Goal: Task Accomplishment & Management: Manage account settings

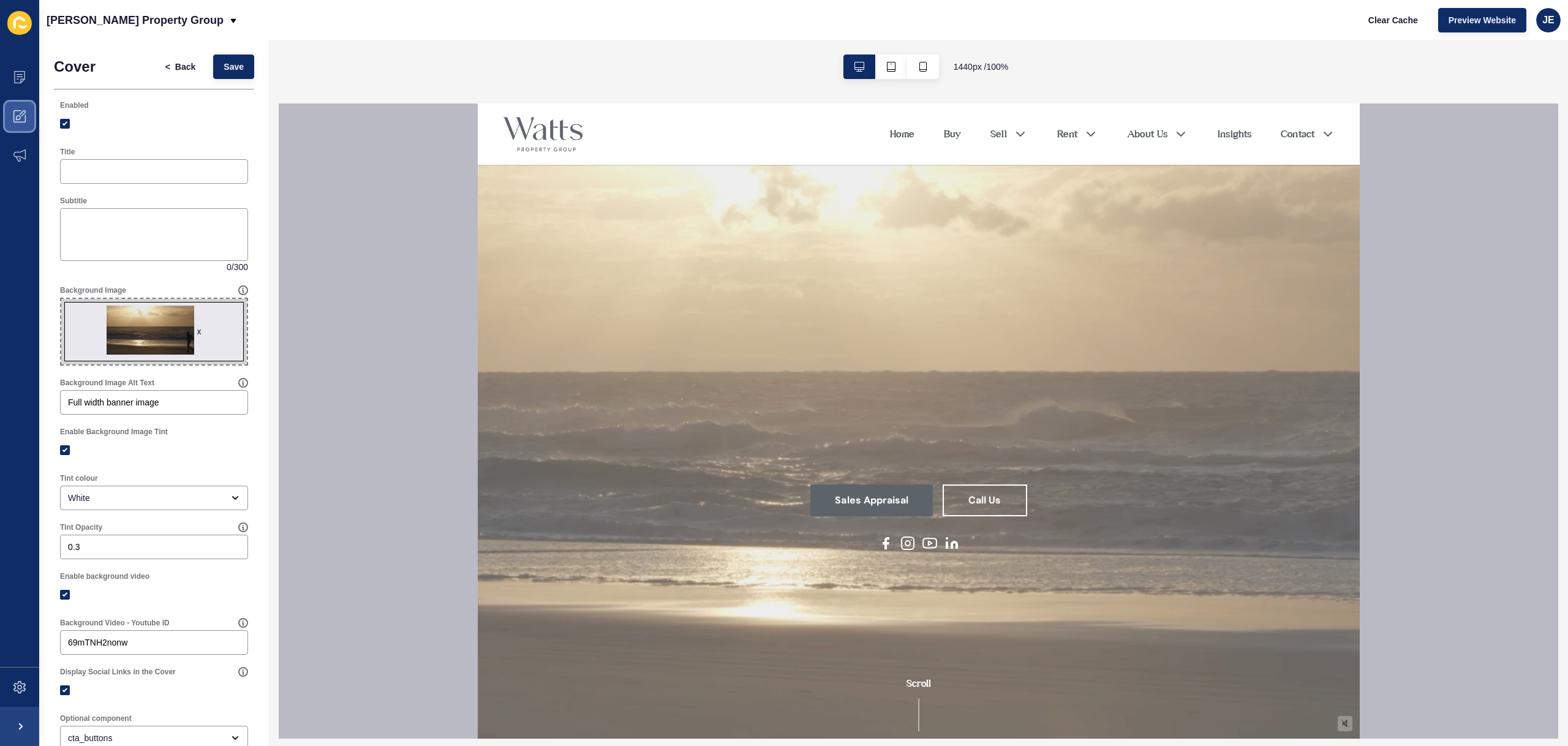
click at [25, 107] on span at bounding box center [20, 116] width 39 height 39
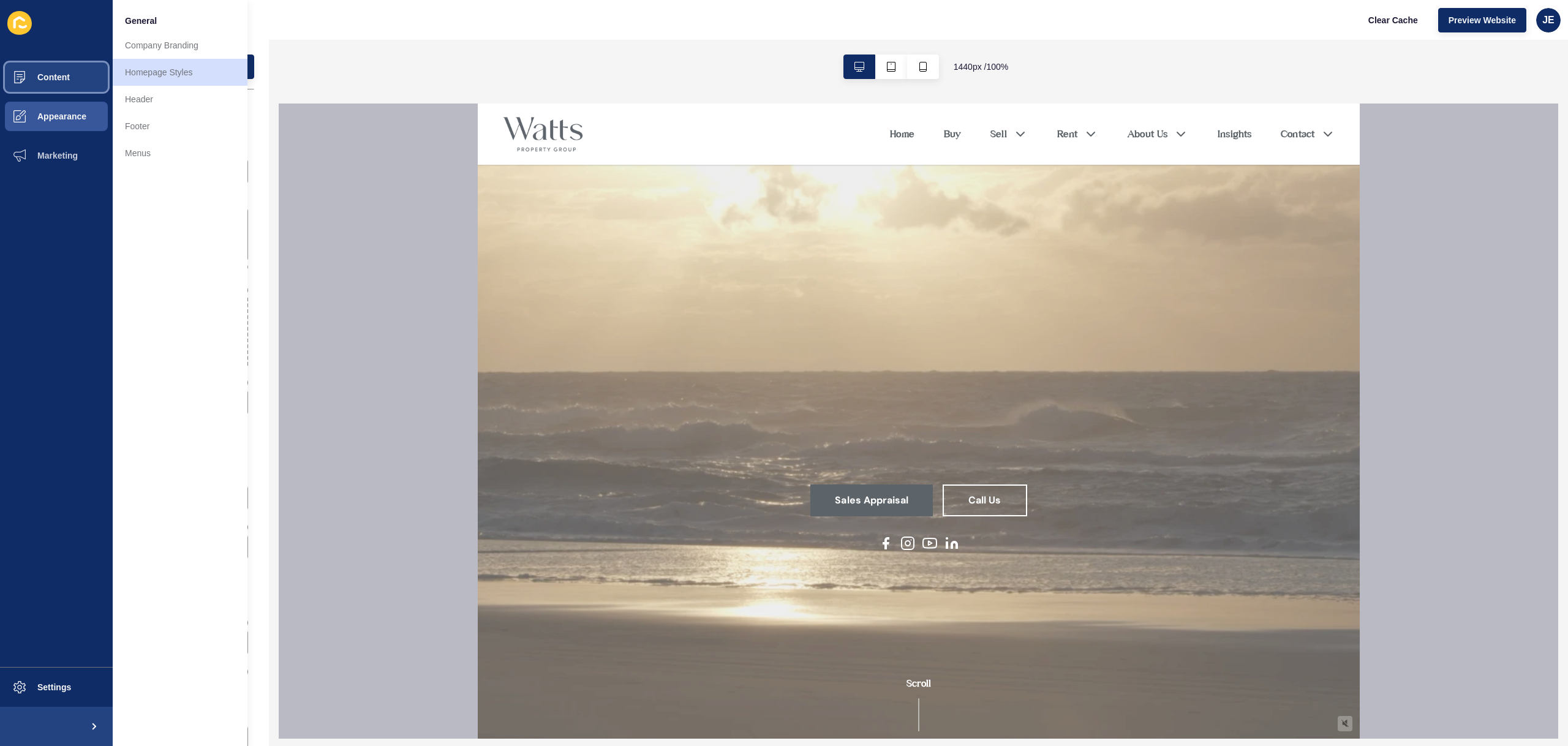
click at [36, 83] on span at bounding box center [20, 77] width 39 height 39
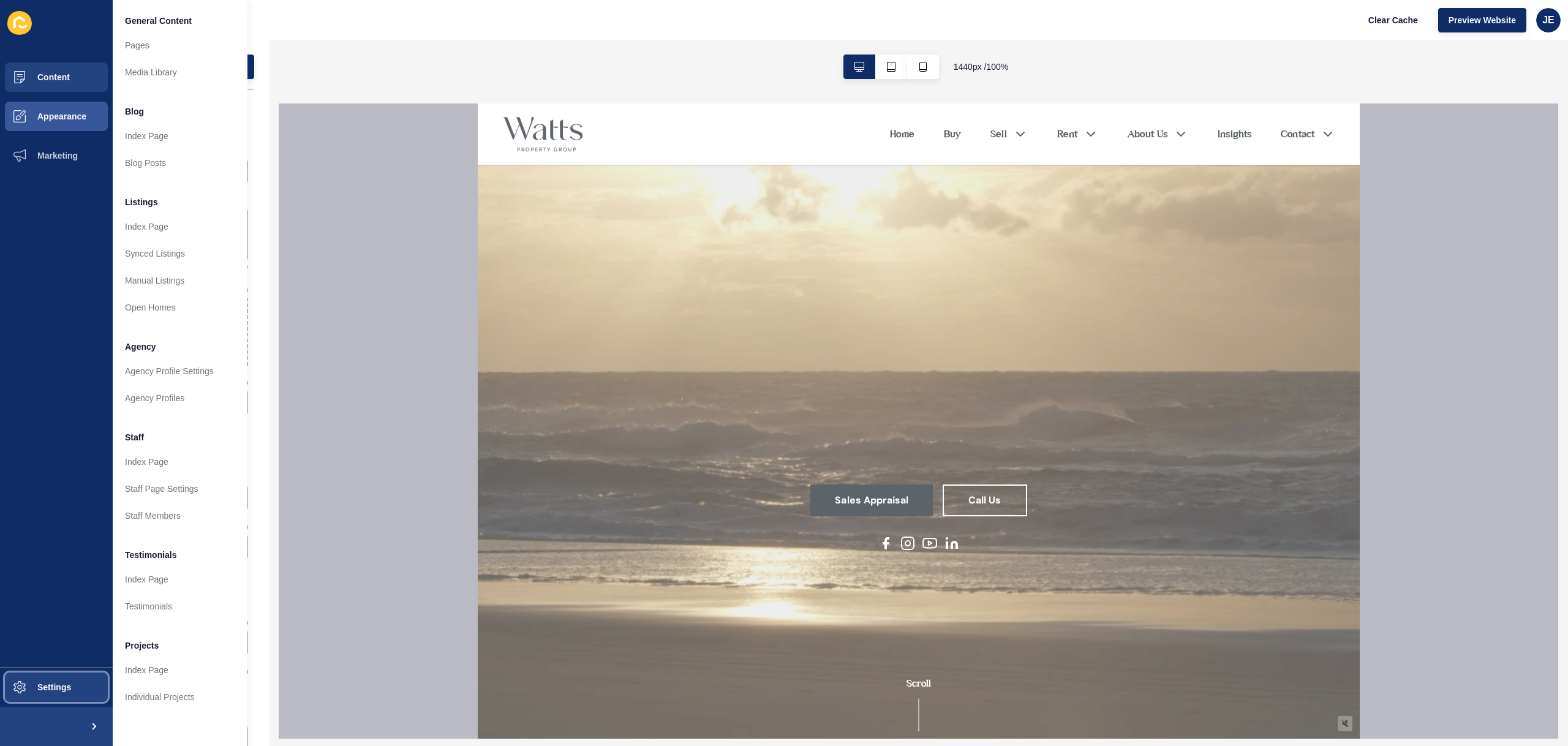
click at [41, 697] on button "Settings" at bounding box center [56, 687] width 113 height 39
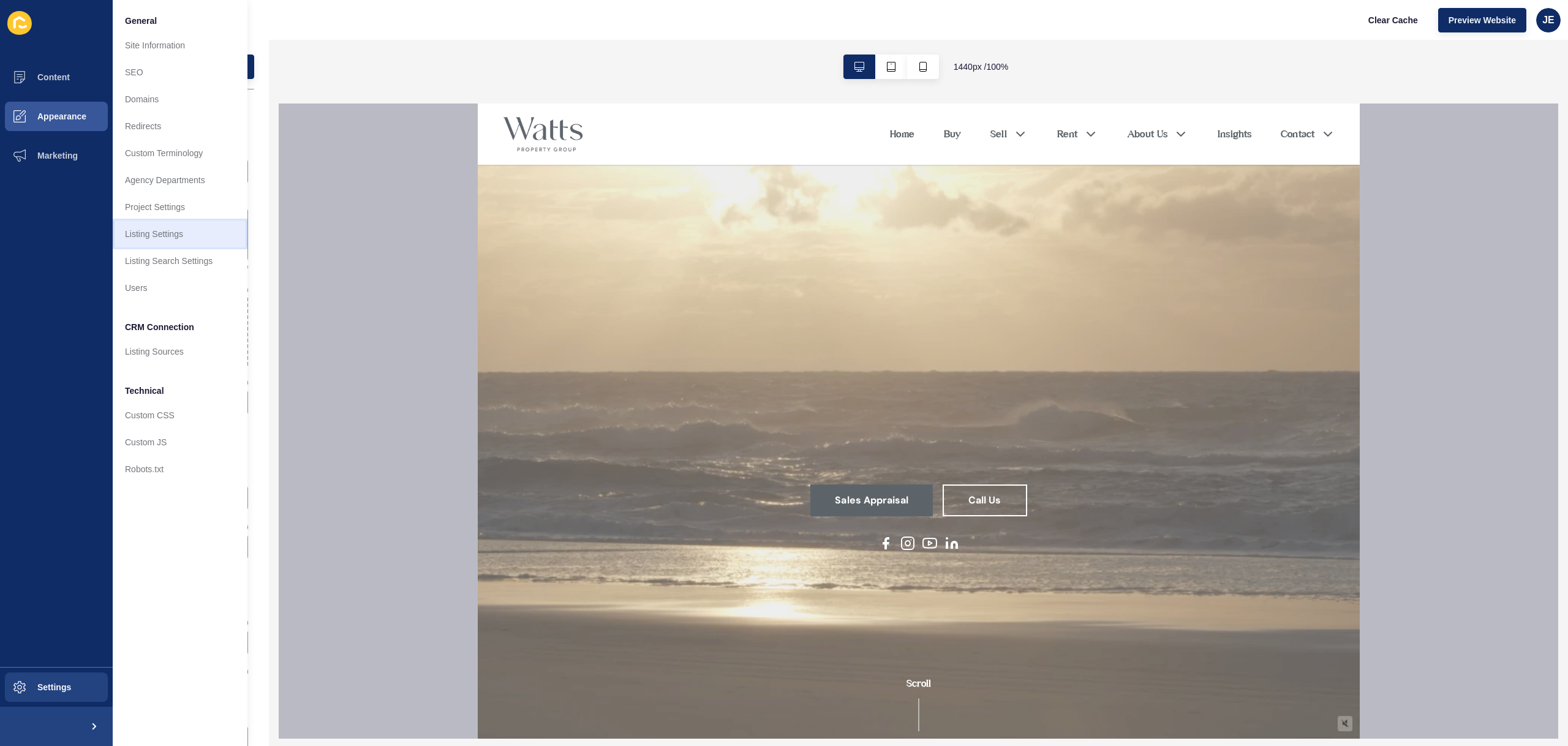
click at [182, 231] on link "Listing Settings" at bounding box center [180, 234] width 135 height 27
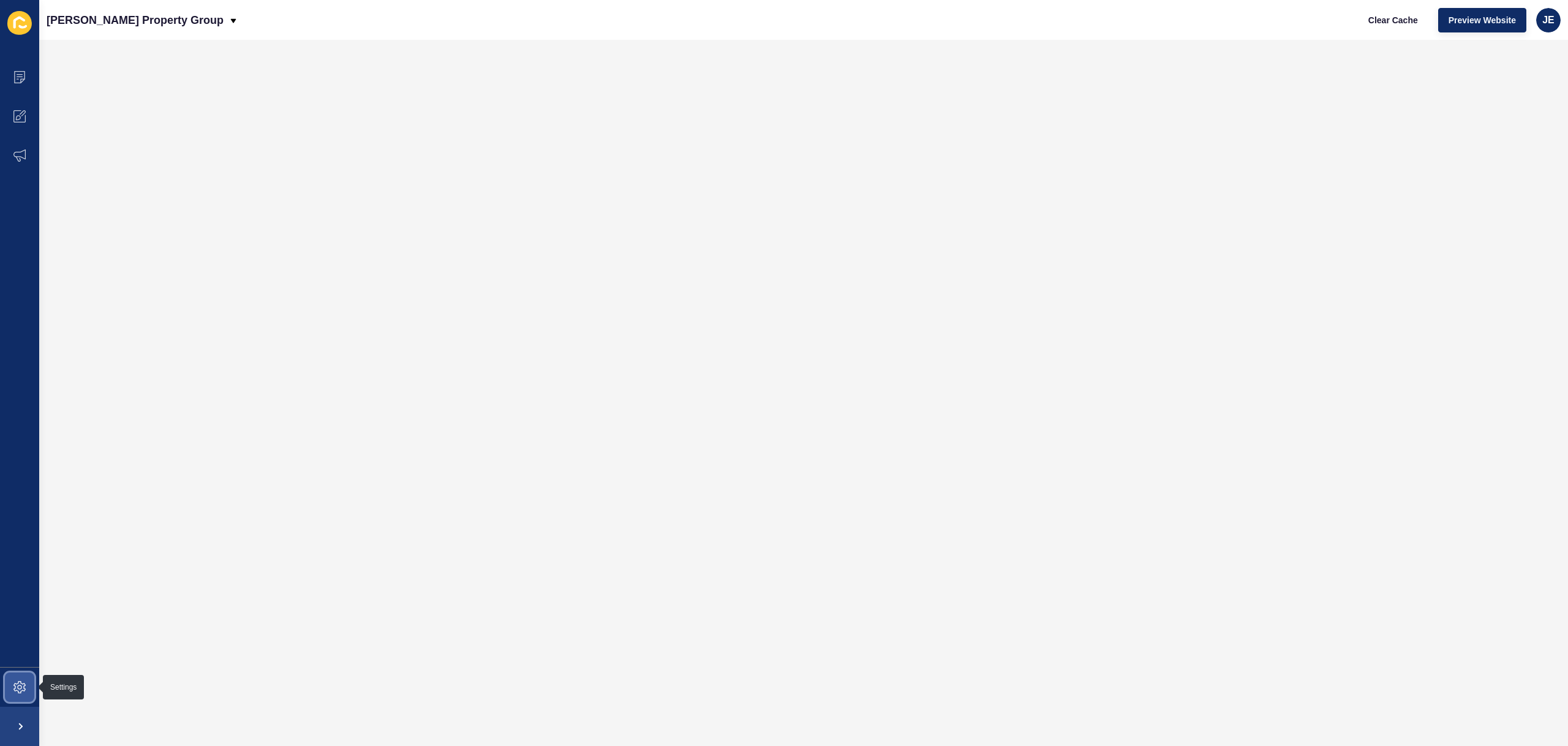
click at [12, 691] on span at bounding box center [20, 687] width 39 height 39
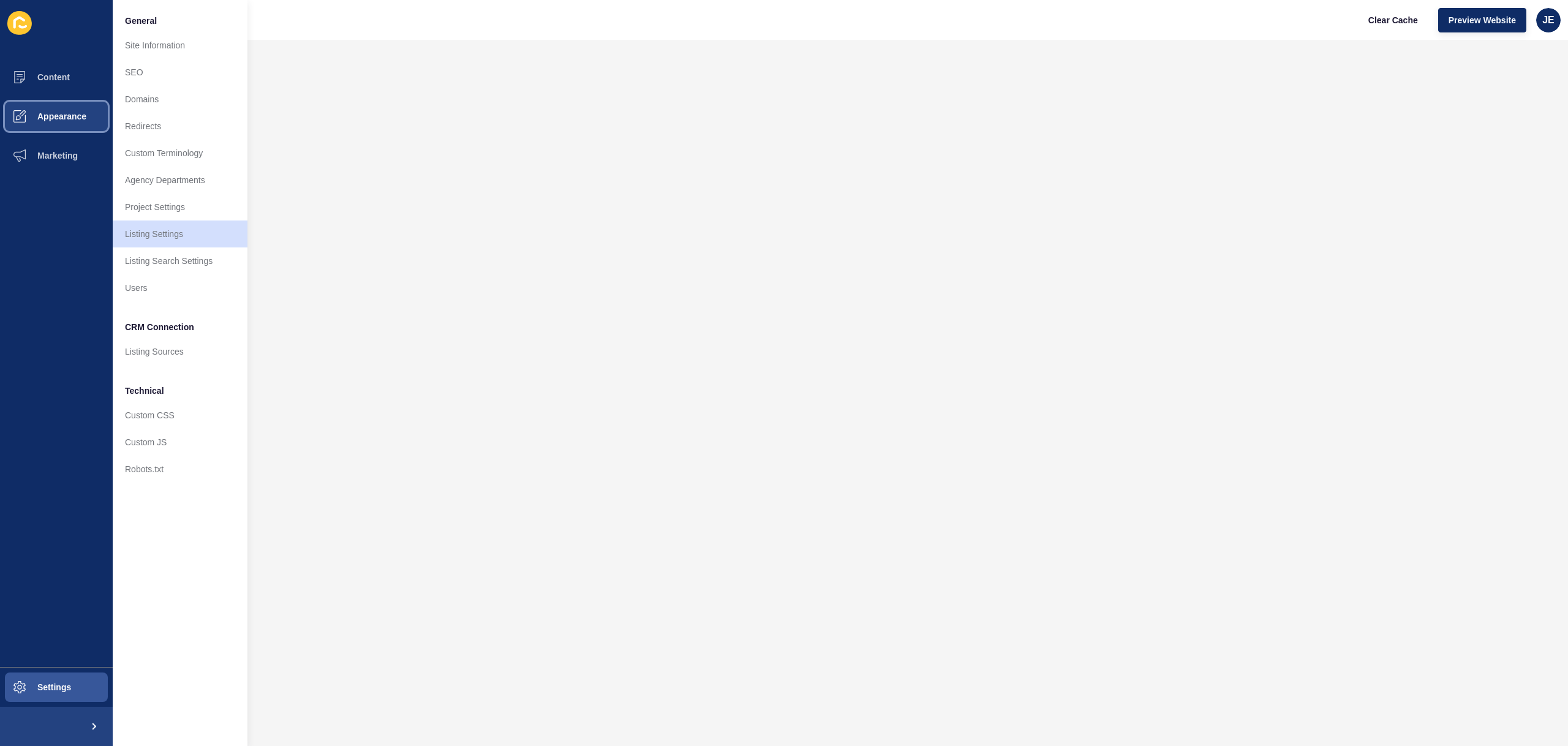
click at [57, 110] on button "Appearance" at bounding box center [56, 116] width 113 height 39
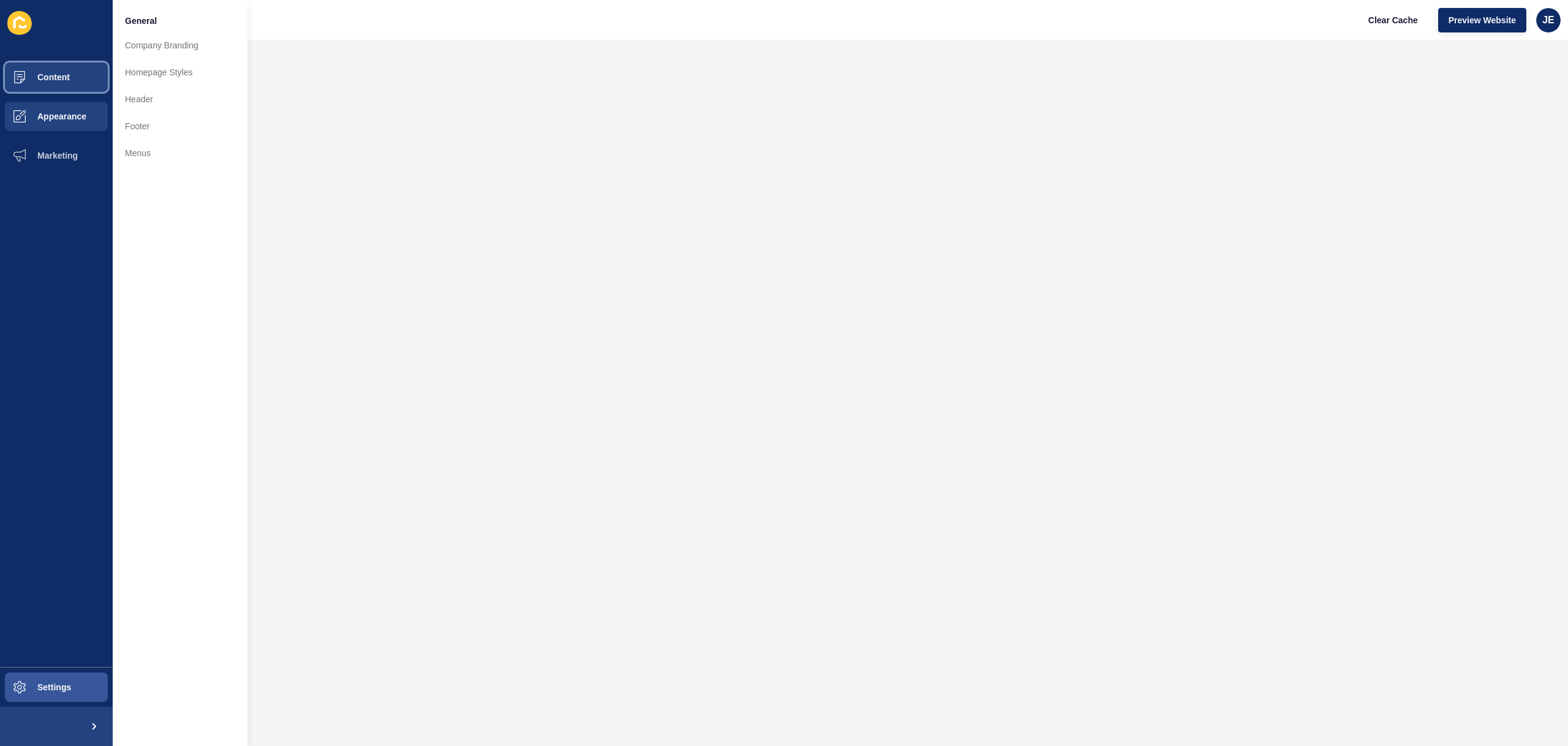
click at [60, 90] on button "Content" at bounding box center [56, 77] width 113 height 39
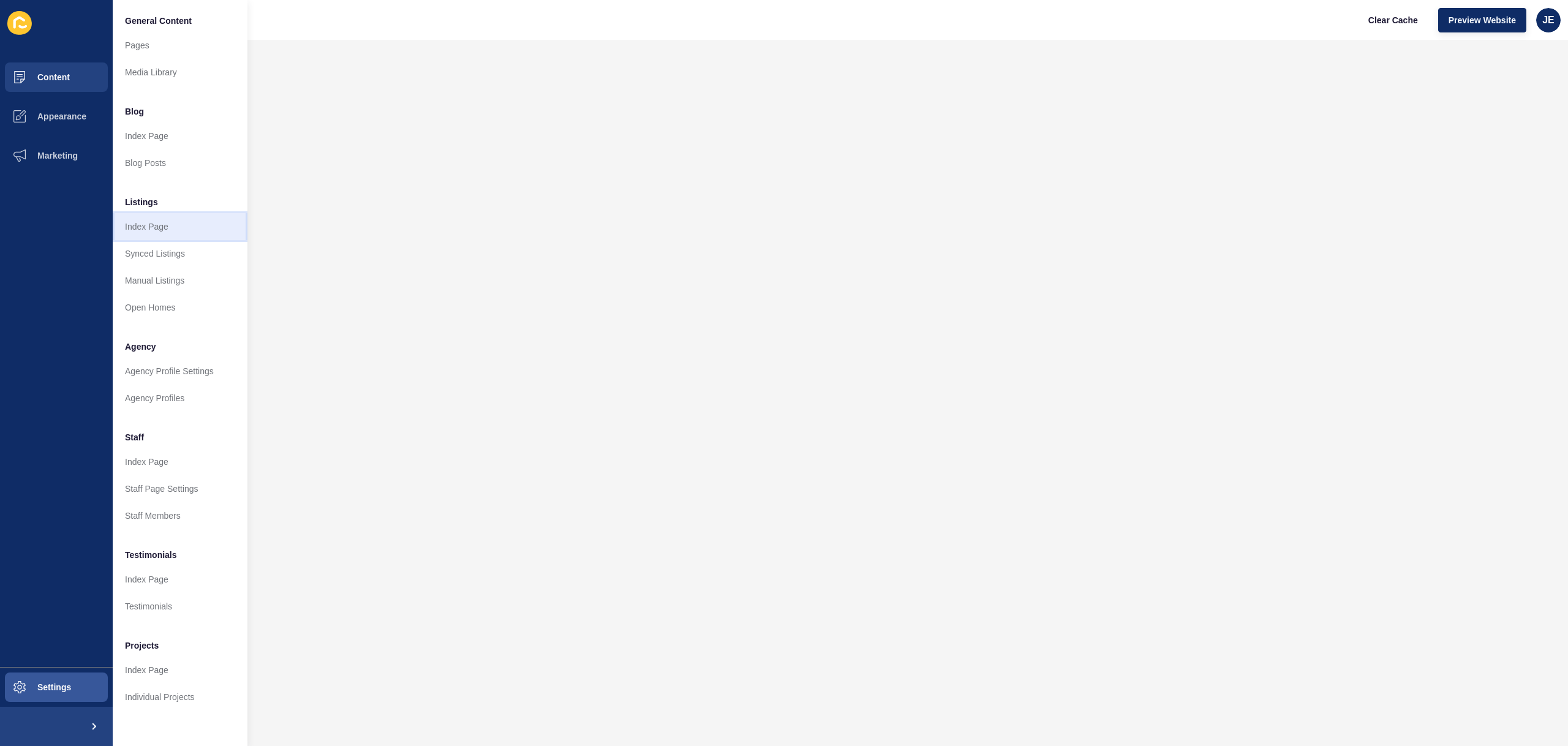
click at [174, 233] on link "Index Page" at bounding box center [180, 226] width 135 height 27
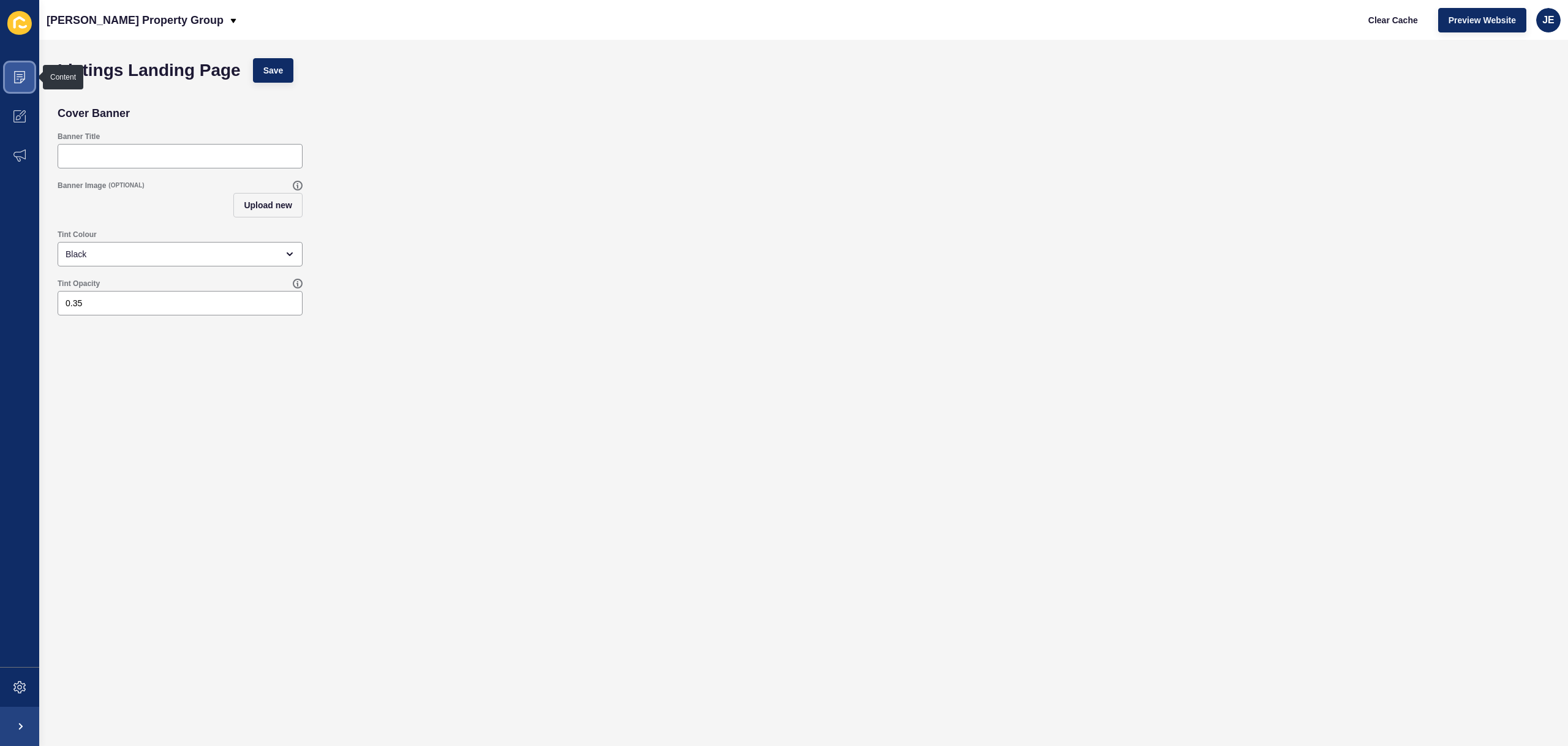
click at [15, 86] on span at bounding box center [20, 77] width 39 height 39
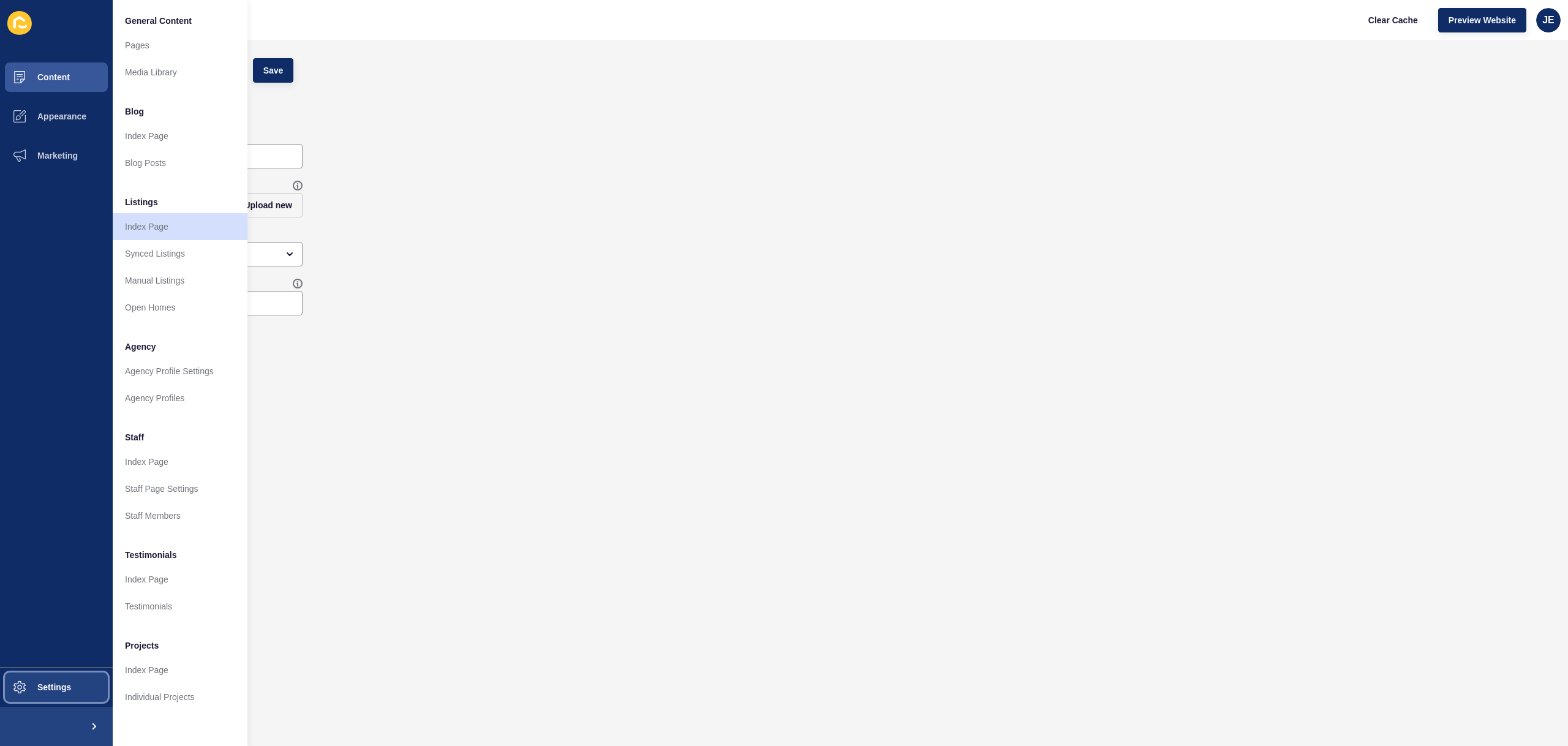
click at [28, 682] on span "Settings" at bounding box center [34, 686] width 73 height 9
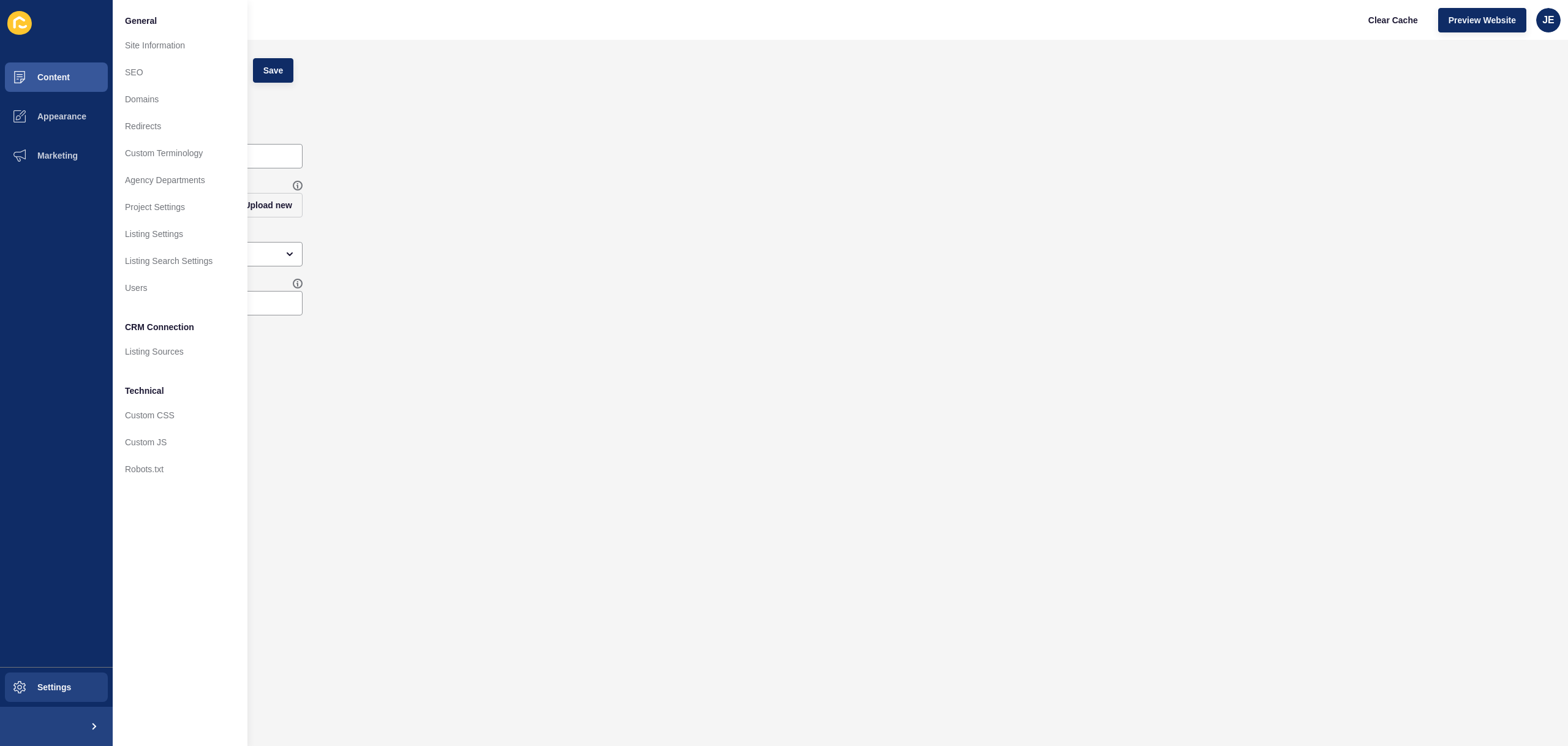
click at [1408, 75] on div "Listings Landing Page Save" at bounding box center [804, 70] width 1504 height 37
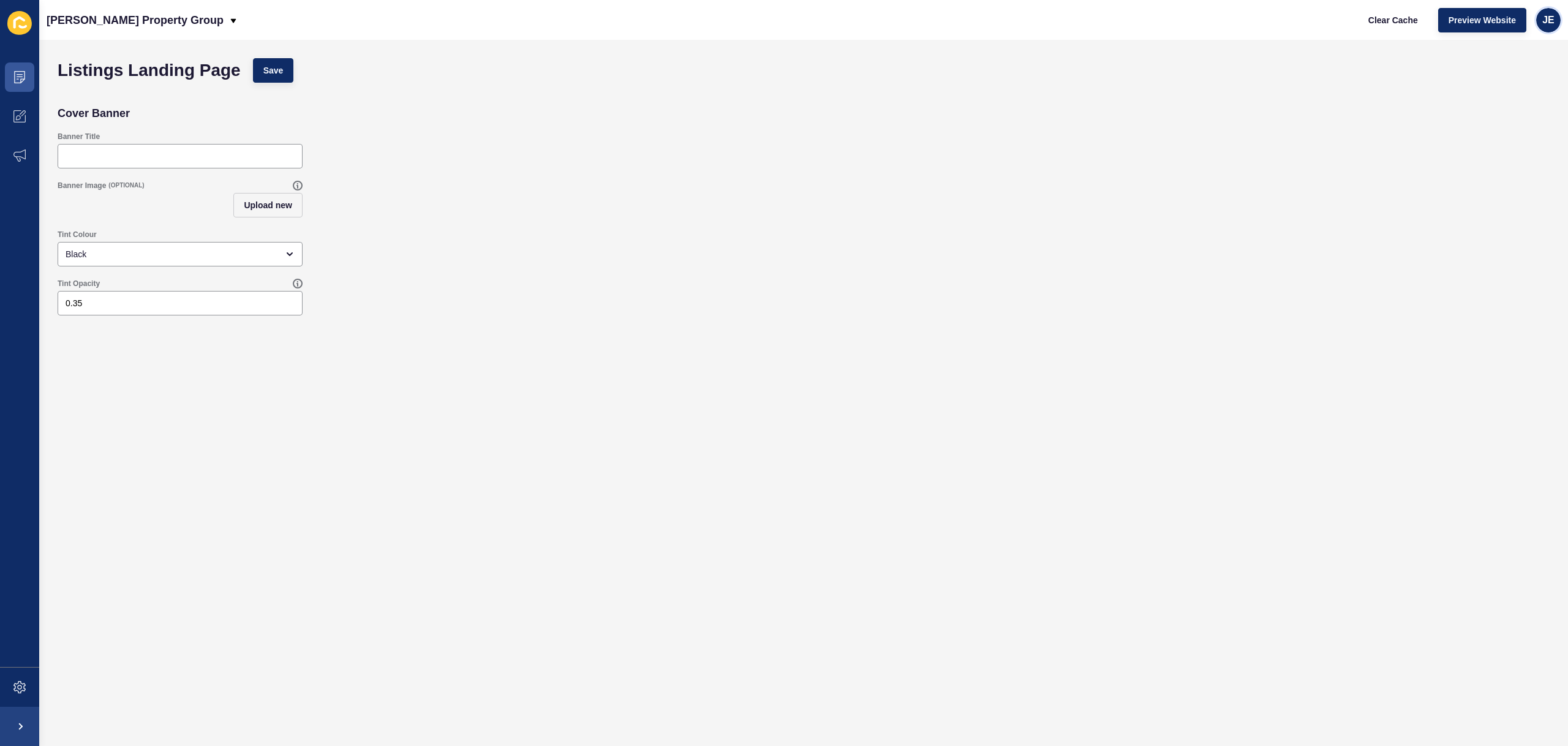
click at [1551, 26] on div "JE" at bounding box center [1548, 20] width 25 height 25
click at [1509, 102] on link "Logout" at bounding box center [1519, 102] width 90 height 27
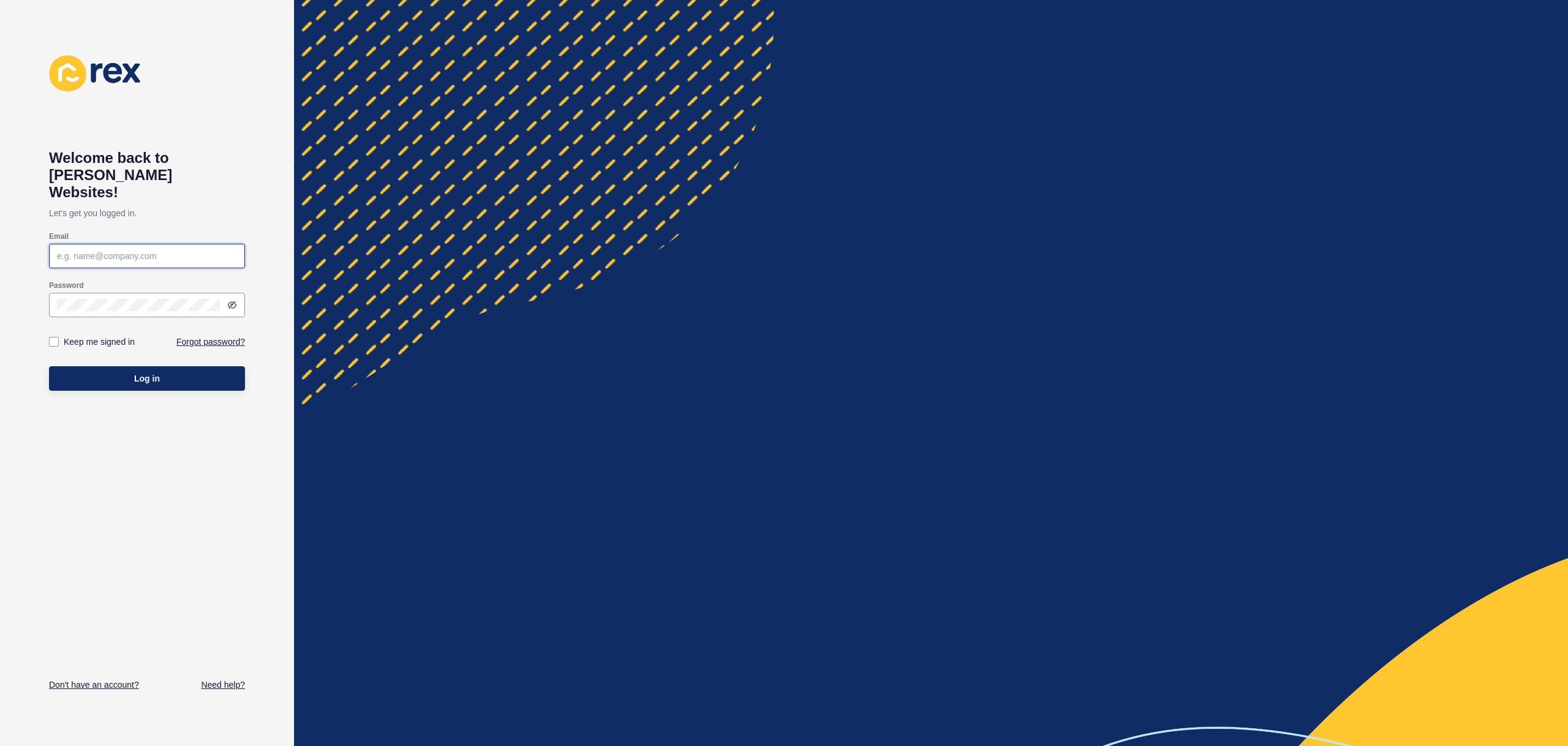
type input "[EMAIL_ADDRESS][PERSON_NAME][DOMAIN_NAME]"
click at [109, 366] on button "Log in" at bounding box center [147, 378] width 196 height 25
